Goal: Task Accomplishment & Management: Use online tool/utility

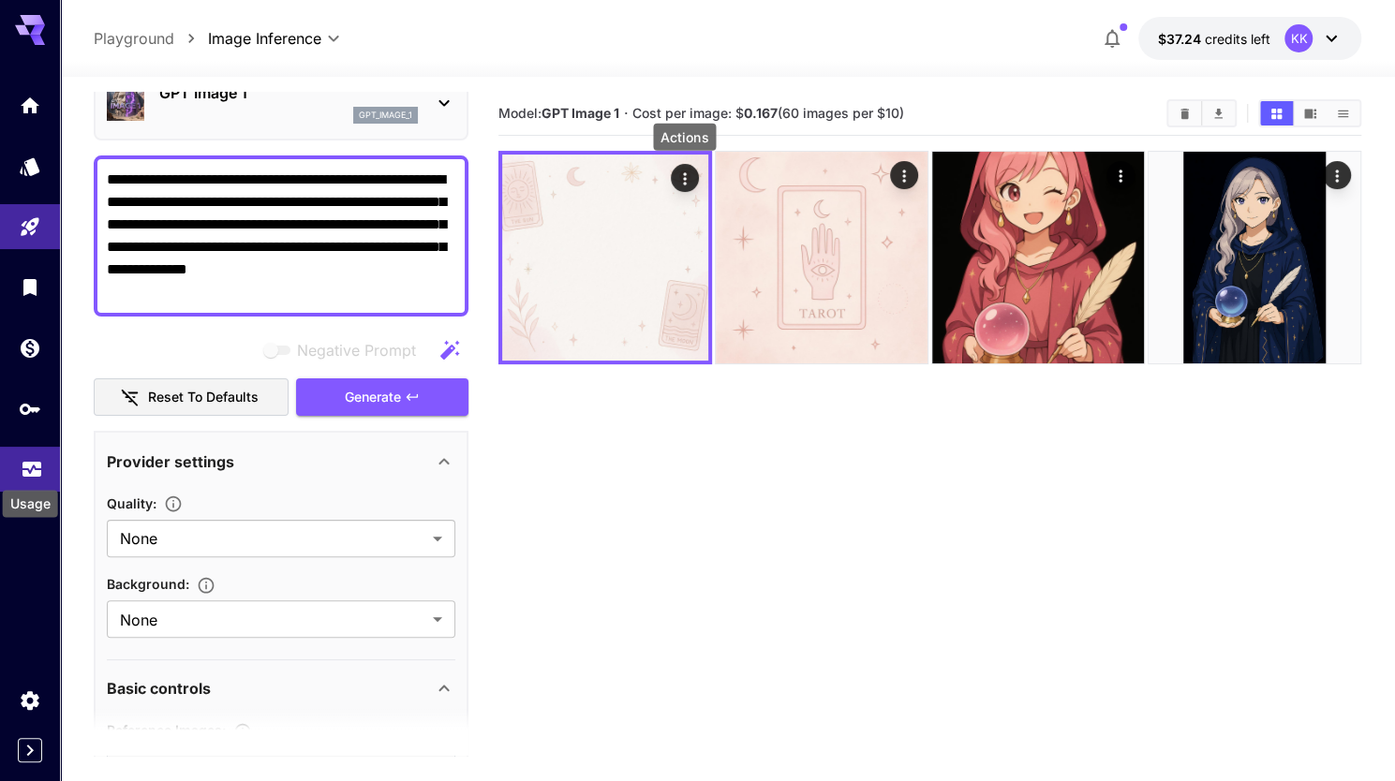
click at [31, 460] on icon "Usage" at bounding box center [32, 464] width 22 height 22
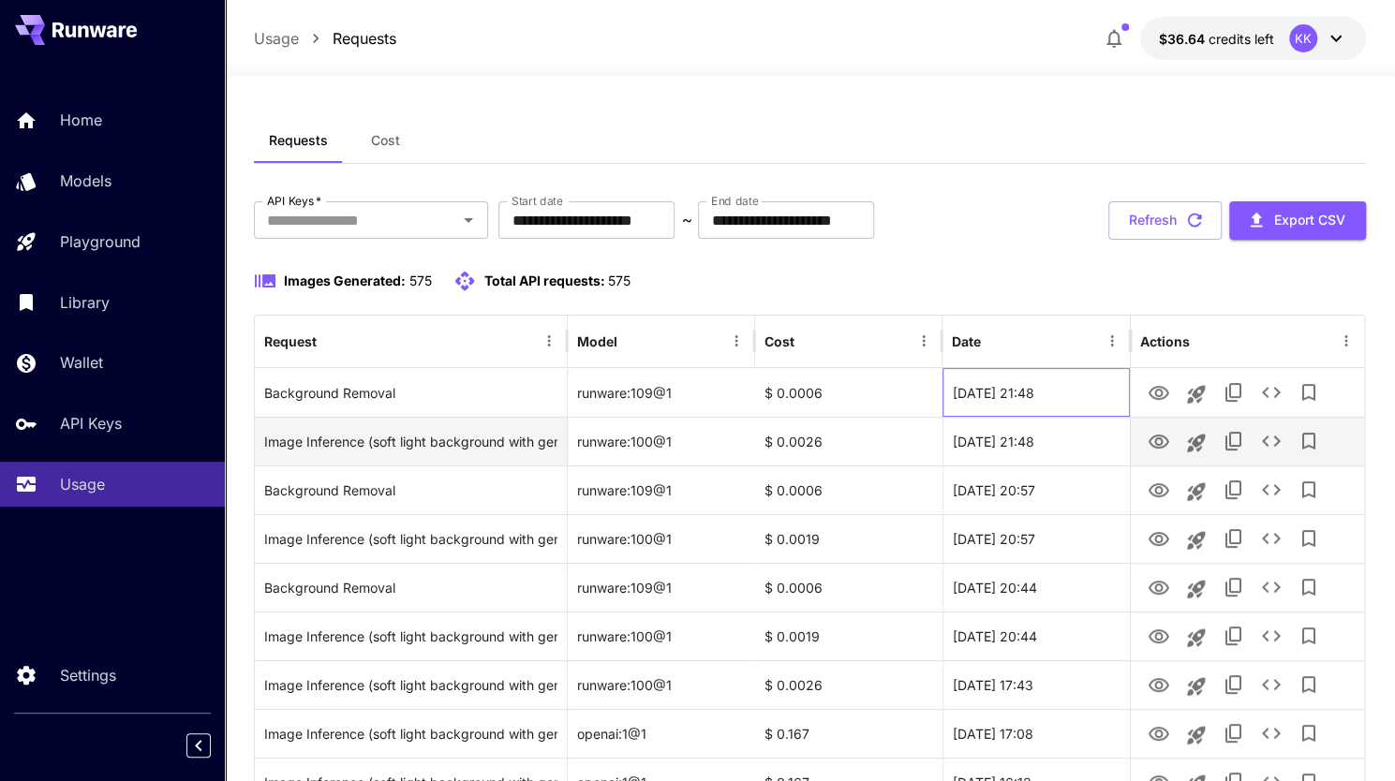
drag, startPoint x: 1042, startPoint y: 387, endPoint x: 1072, endPoint y: 436, distance: 57.2
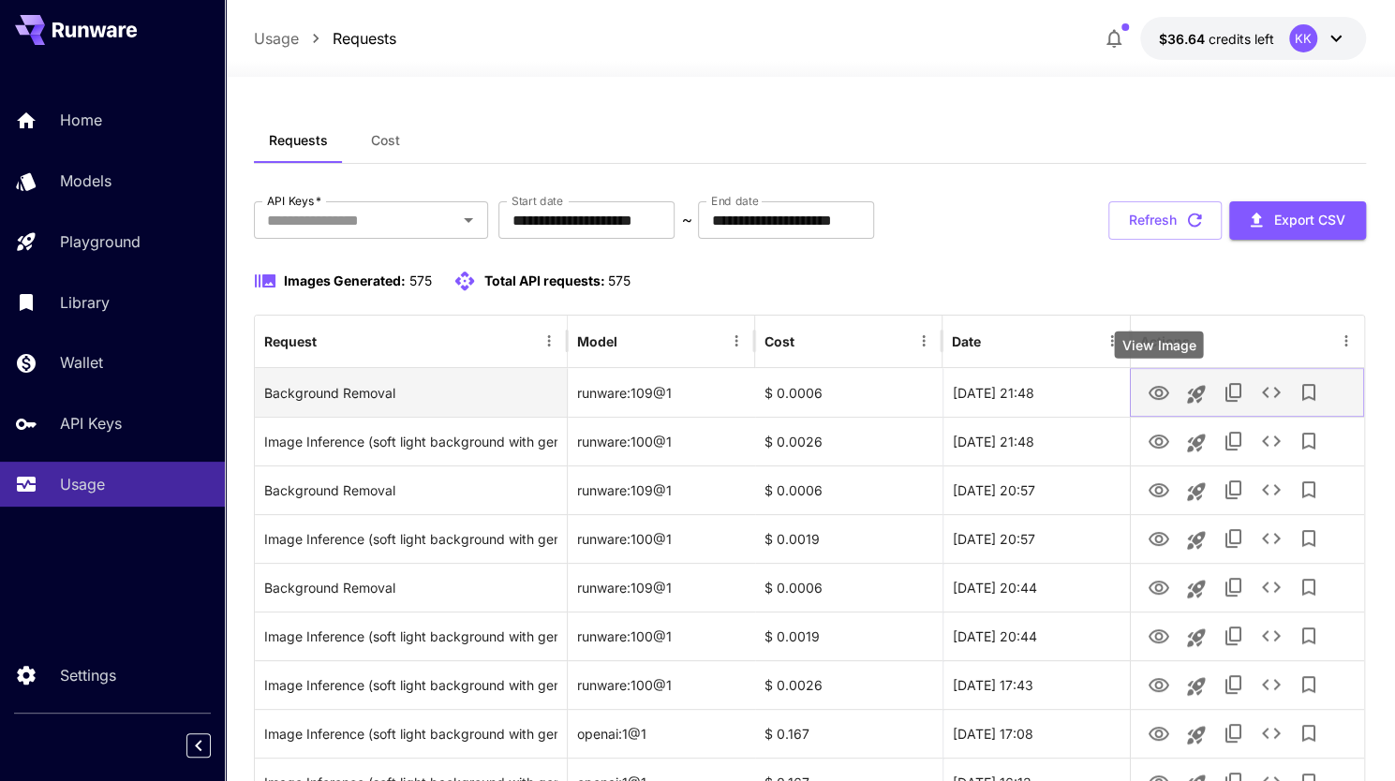
click at [1160, 391] on icon "View Image" at bounding box center [1159, 393] width 22 height 22
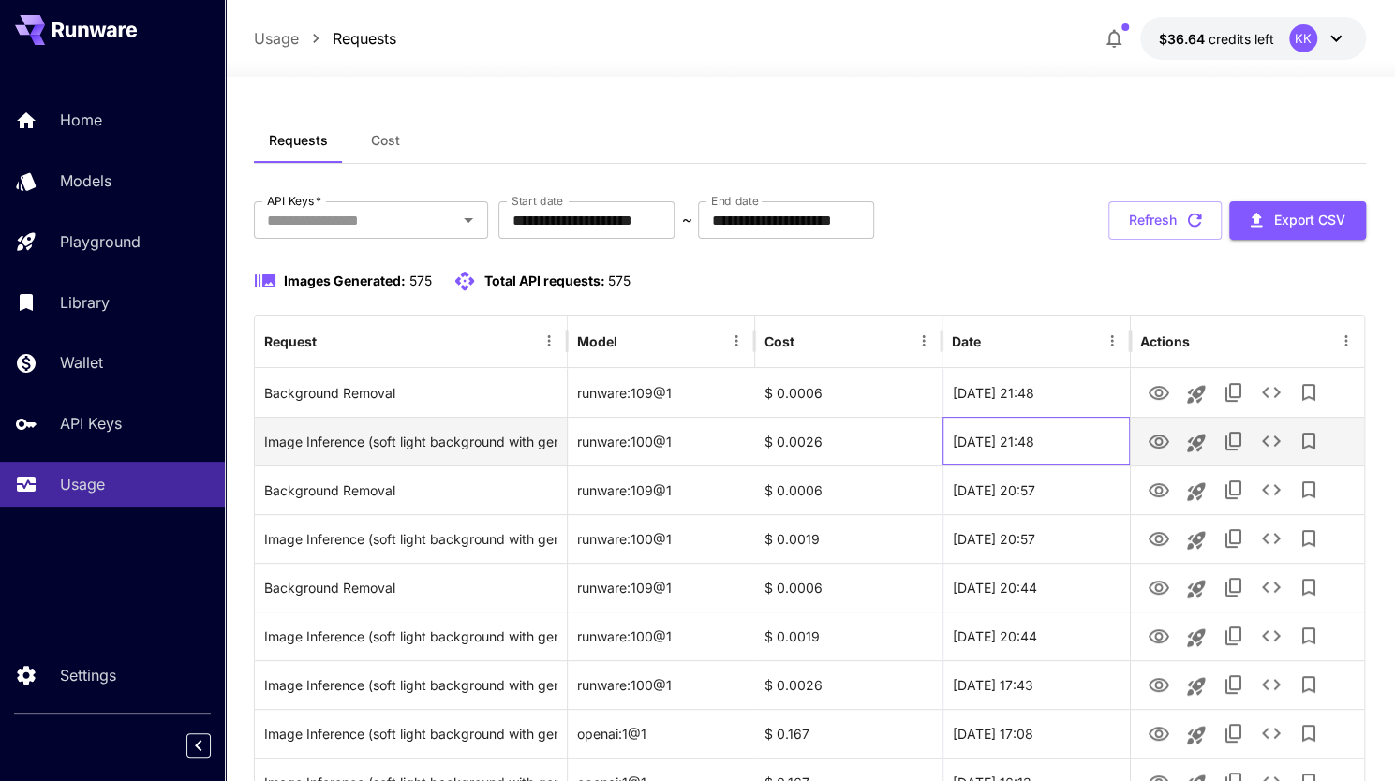
click at [1106, 438] on div "[DATE] 21:48" at bounding box center [1036, 441] width 187 height 49
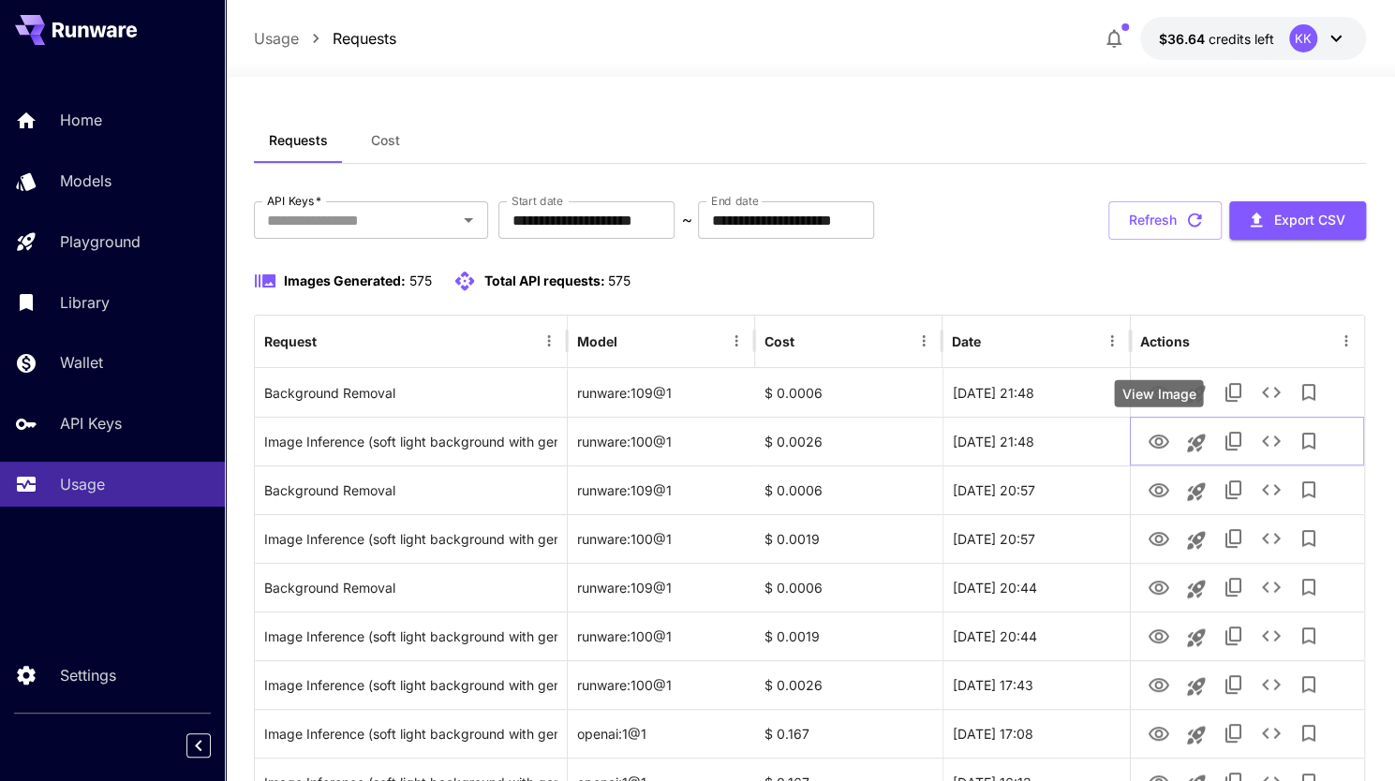
drag, startPoint x: 1148, startPoint y: 444, endPoint x: 854, endPoint y: 25, distance: 511.8
click at [1148, 444] on icon "View Image" at bounding box center [1159, 442] width 22 height 22
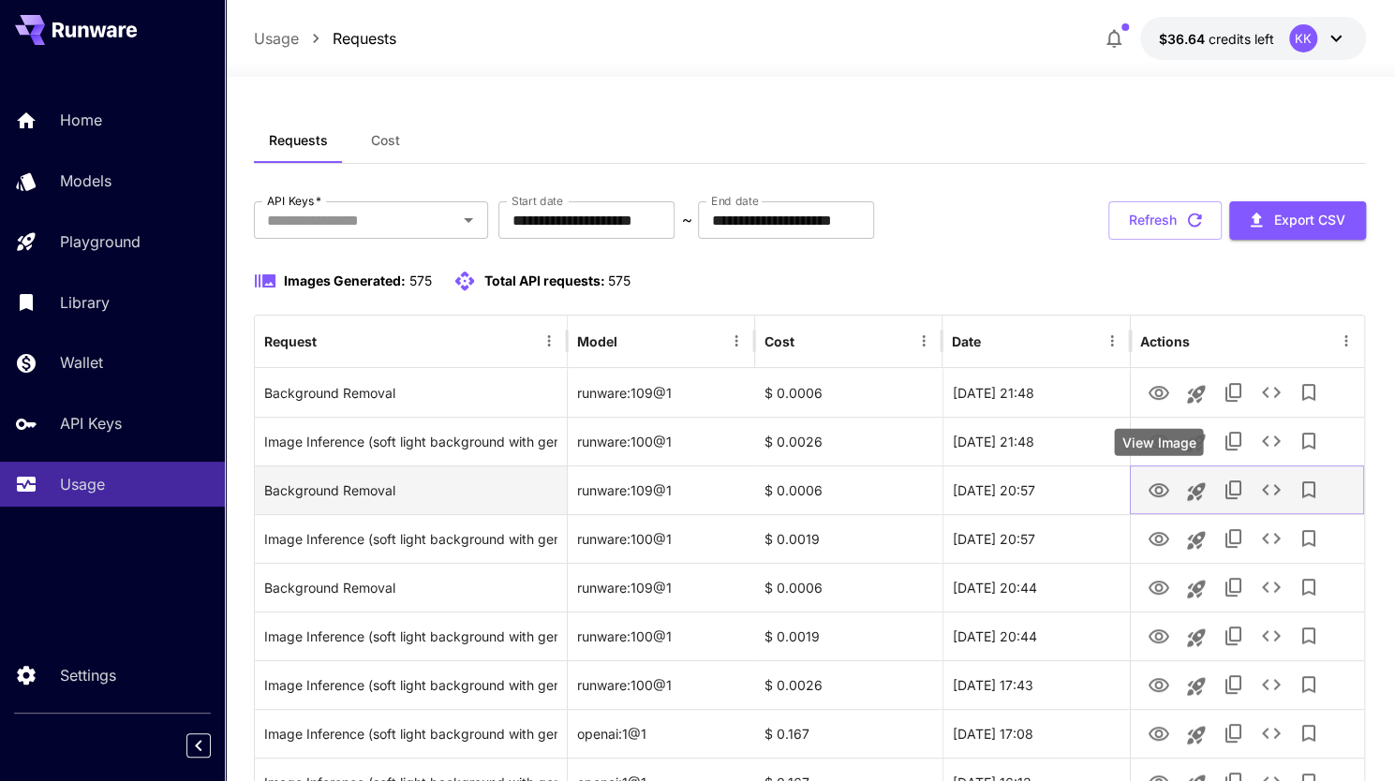
click at [1164, 492] on icon "View Image" at bounding box center [1159, 491] width 22 height 22
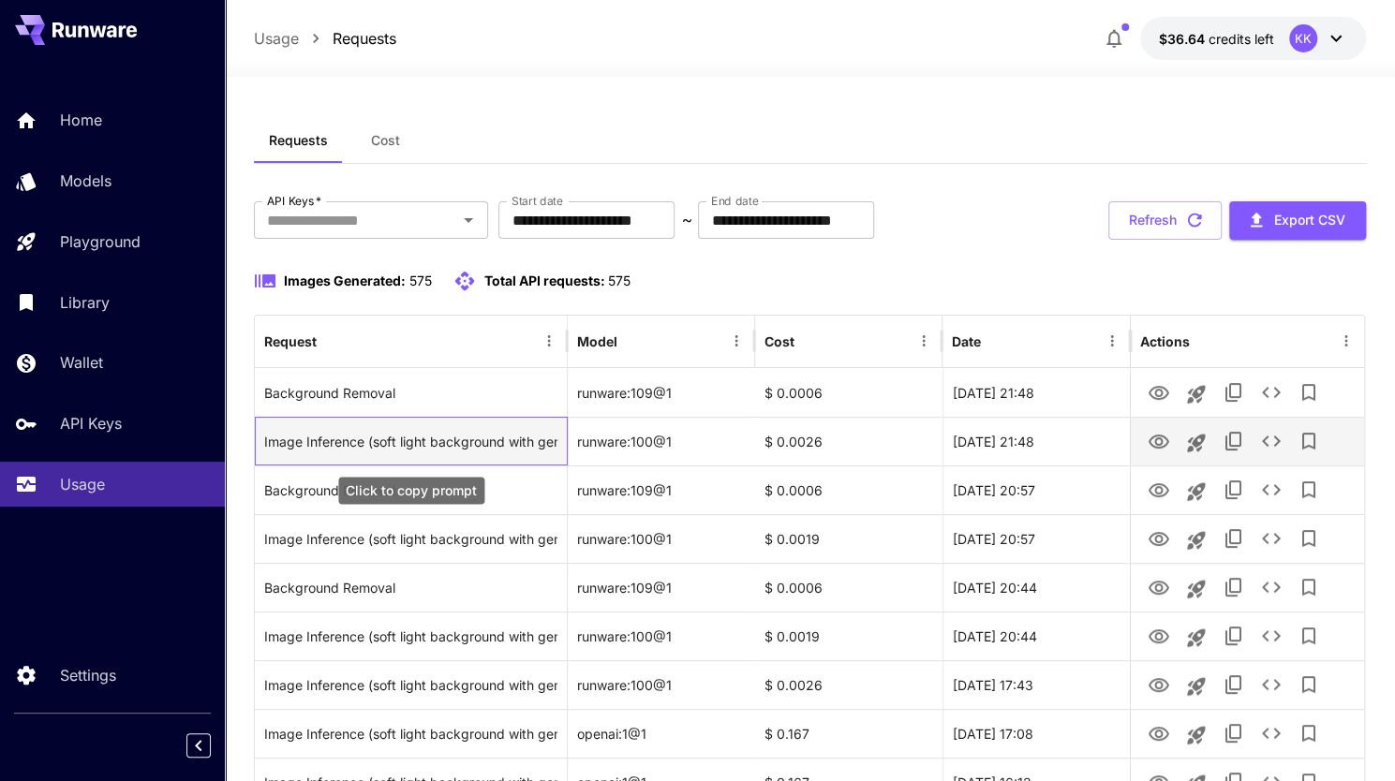
click at [437, 439] on div "Image Inference (soft light background with gentle colors #F1D0D6 and #D06A76, …" at bounding box center [410, 442] width 293 height 48
